Goal: Check status: Check status

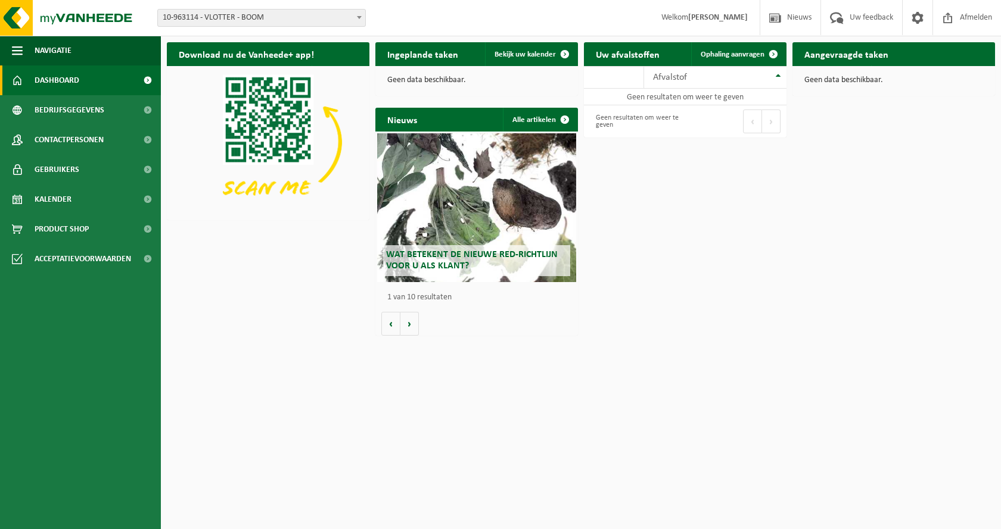
click at [304, 18] on span "10-963114 - VLOTTER - BOOM" at bounding box center [261, 18] width 207 height 17
select select "167310"
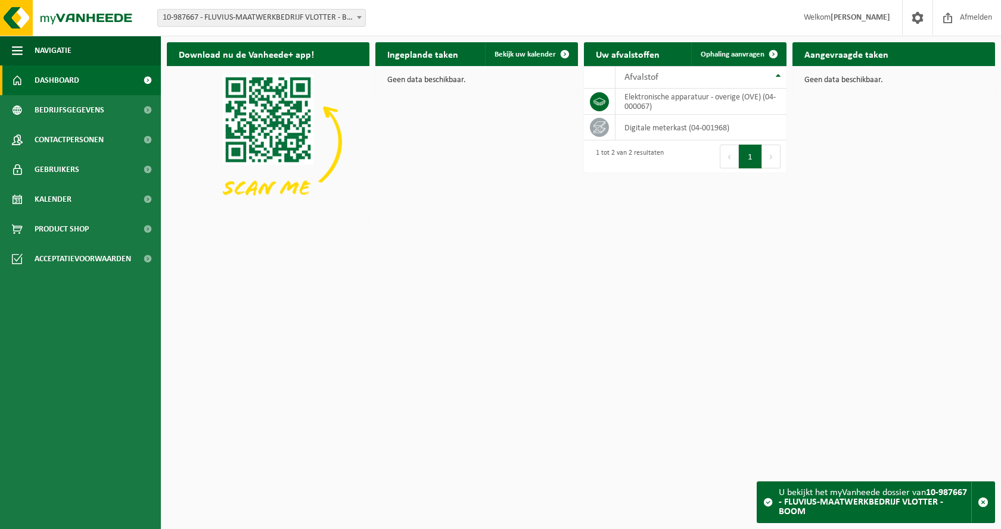
click at [762, 158] on button "Volgende" at bounding box center [771, 157] width 18 height 24
click at [768, 158] on button "Volgende" at bounding box center [771, 157] width 18 height 24
click at [85, 203] on link "Kalender" at bounding box center [80, 200] width 161 height 30
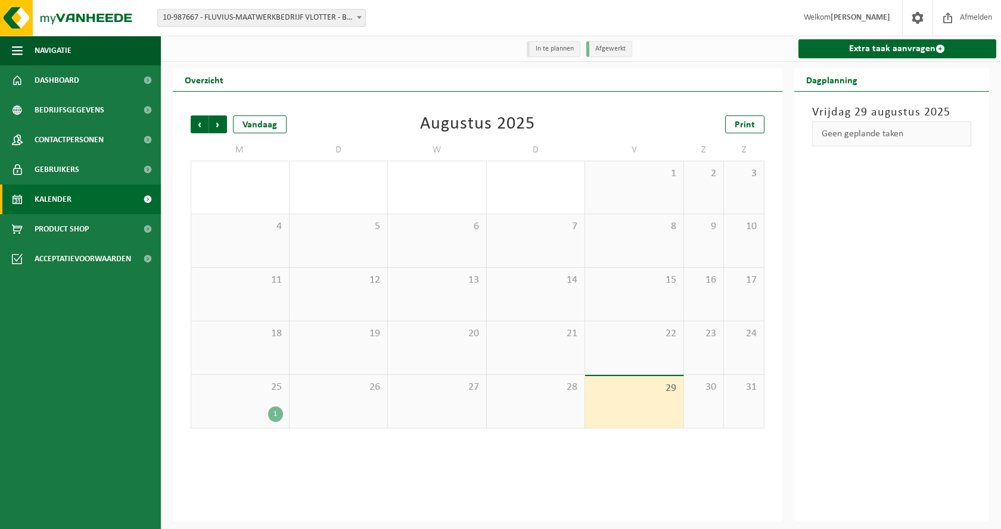
click at [250, 414] on div "1" at bounding box center [240, 414] width 86 height 15
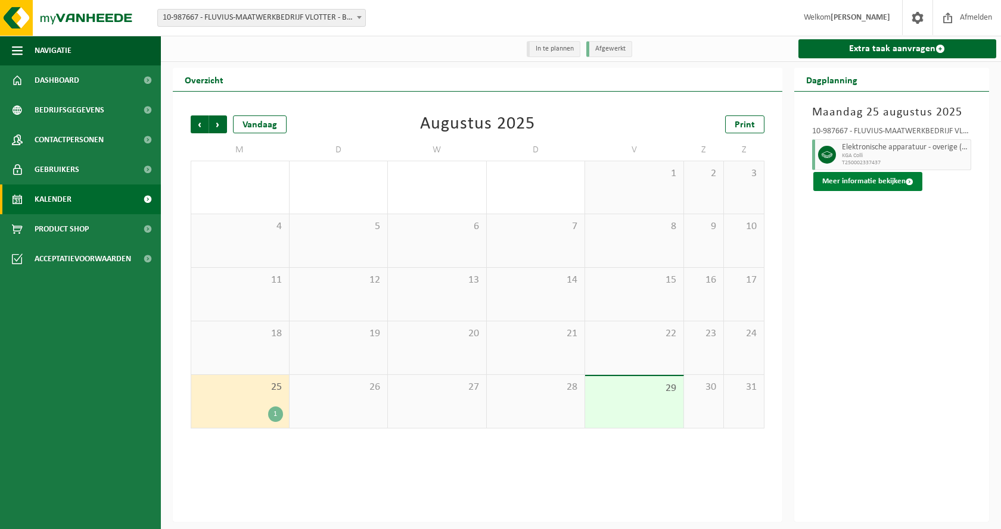
click at [861, 189] on button "Meer informatie bekijken" at bounding box center [867, 181] width 109 height 19
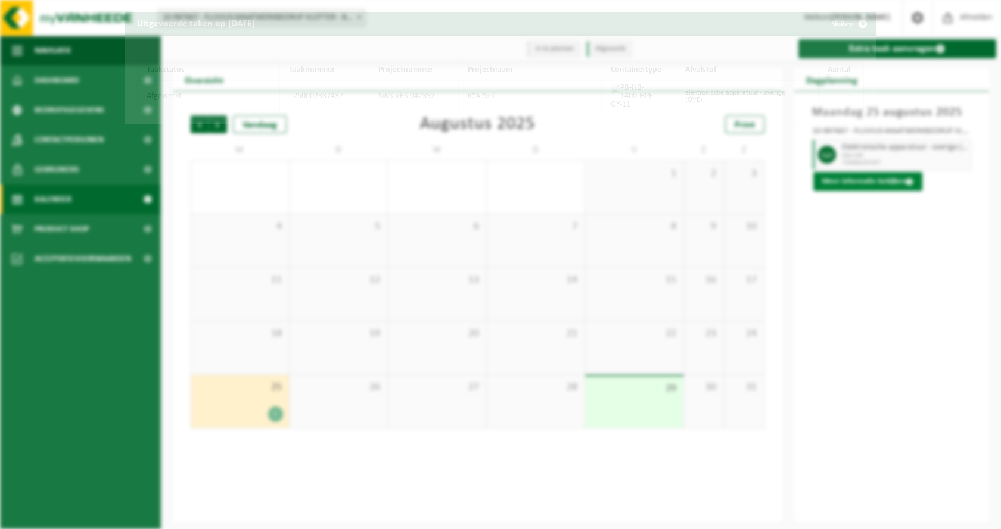
click at [867, 182] on div "Uitgevoerde taken op 2025-08-25 Sluiten Taakstatus Taaknummer Projectnummer Pro…" at bounding box center [500, 264] width 1001 height 529
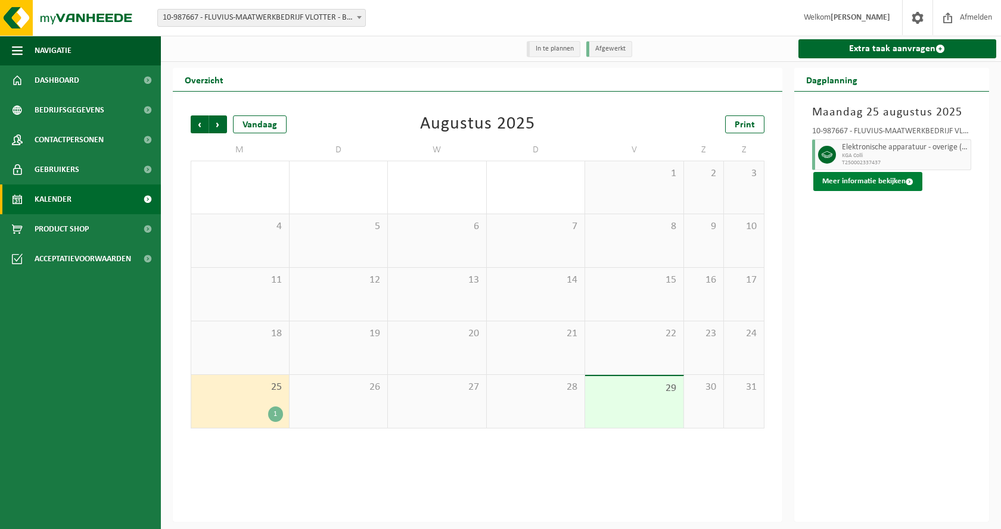
click at [867, 182] on button "Meer informatie bekijken" at bounding box center [867, 181] width 109 height 19
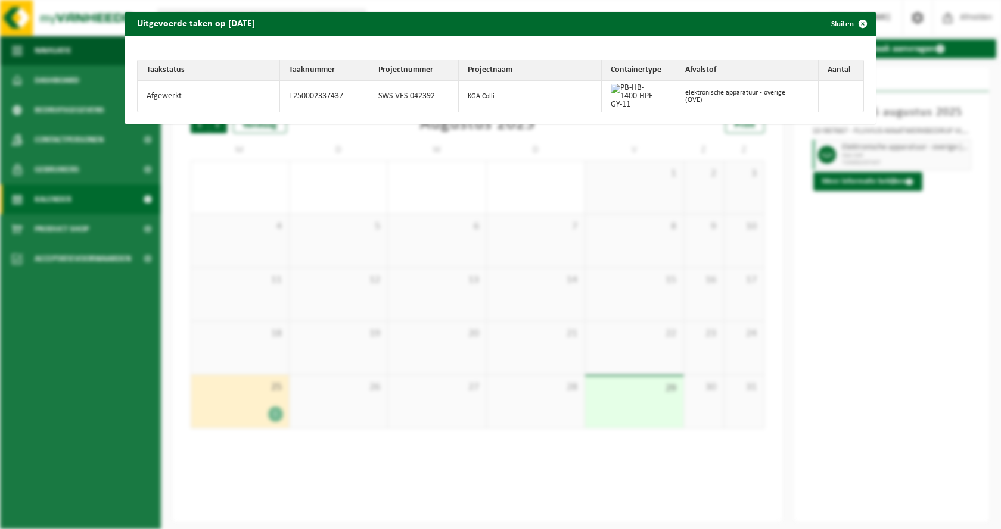
click at [613, 201] on div "Uitgevoerde taken op 2025-08-25 Sluiten Taakstatus Taaknummer Projectnummer Pro…" at bounding box center [500, 264] width 1001 height 529
